Goal: Navigation & Orientation: Go to known website

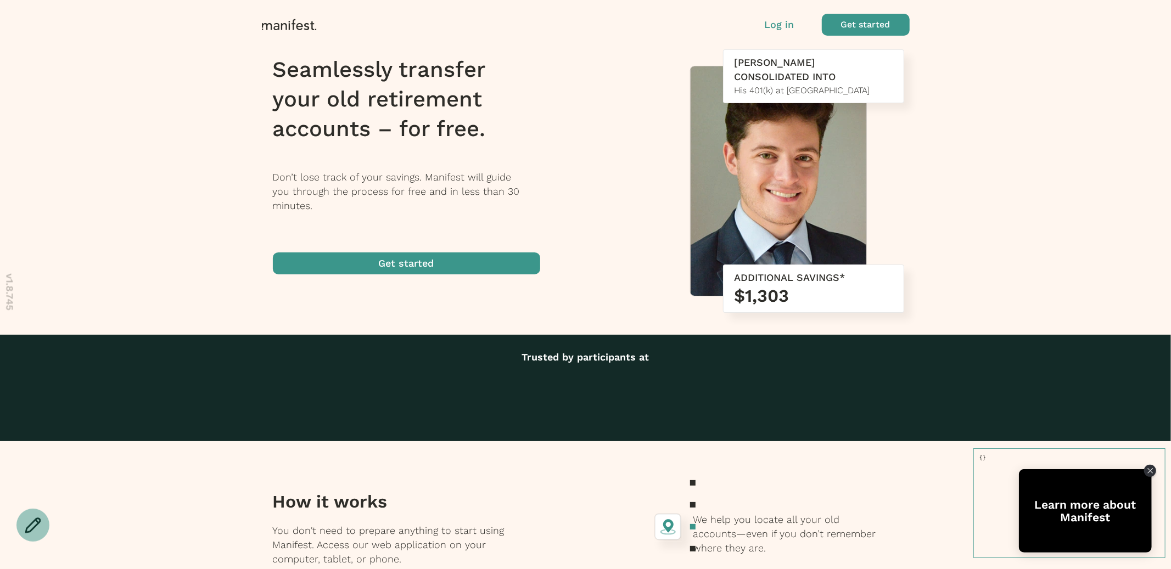
click at [508, 138] on h1 "Seamlessly transfer your old retirement accounts – for free." at bounding box center [414, 99] width 282 height 89
